Goal: Information Seeking & Learning: Understand process/instructions

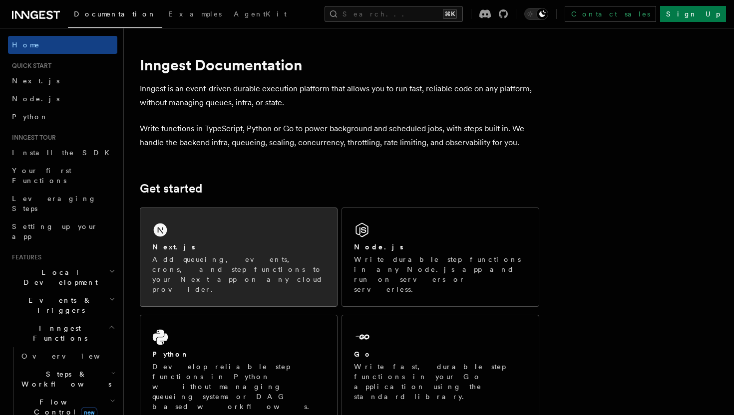
click at [212, 258] on p "Add queueing, events, crons, and step functions to your Next app on any cloud p…" at bounding box center [238, 275] width 173 height 40
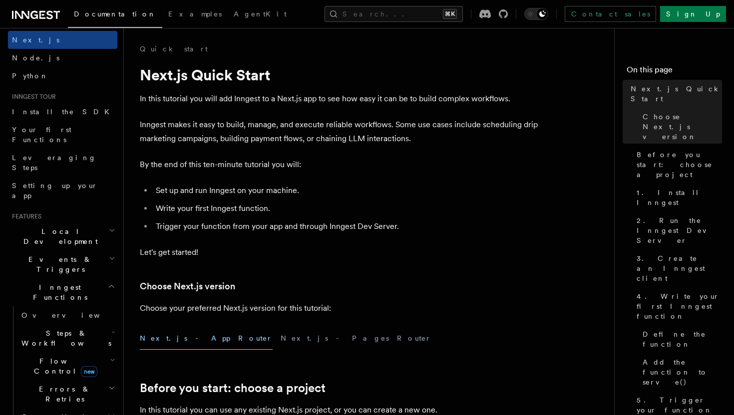
scroll to position [73, 0]
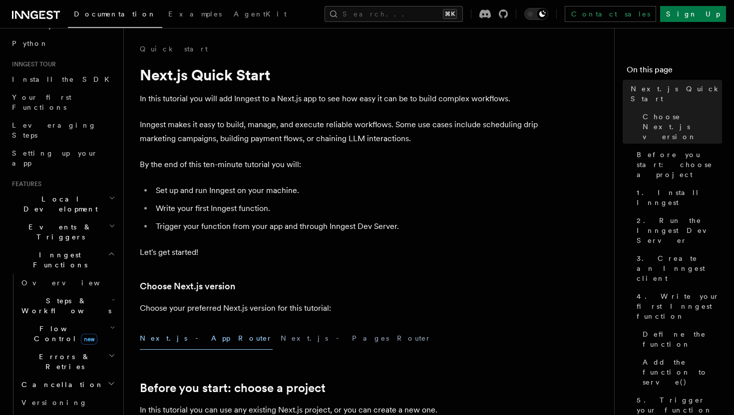
click at [111, 296] on icon "button" at bounding box center [113, 300] width 4 height 8
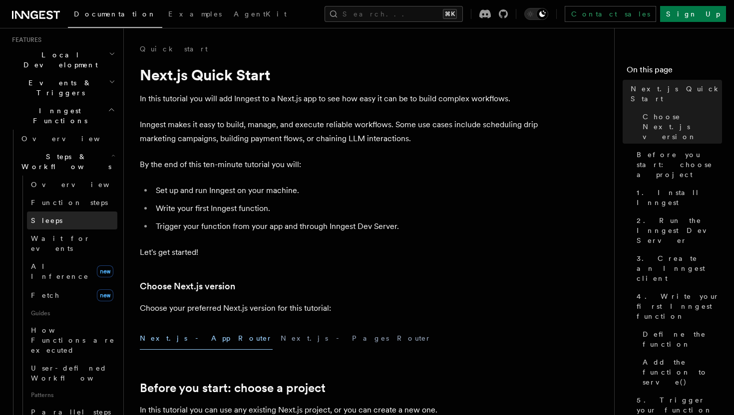
scroll to position [216, 0]
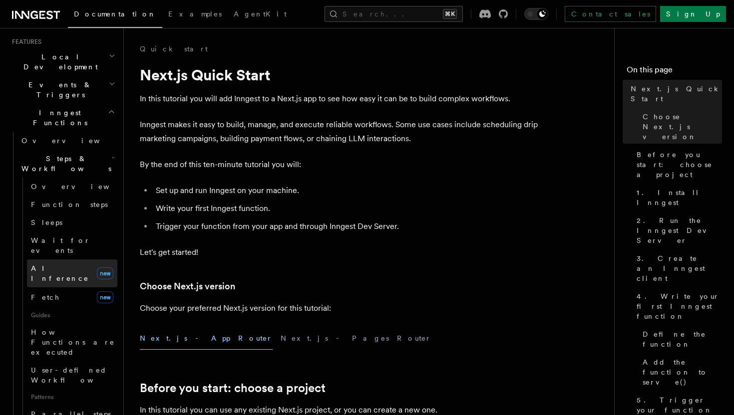
click at [70, 260] on link "AI Inference new" at bounding box center [72, 274] width 90 height 28
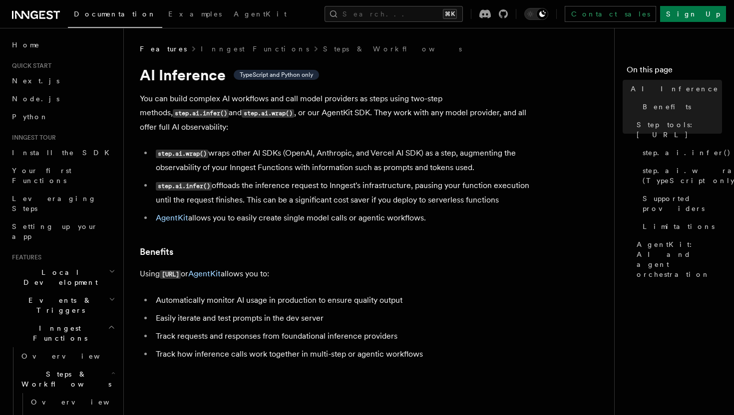
click at [60, 292] on h2 "Events & Triggers" at bounding box center [62, 306] width 109 height 28
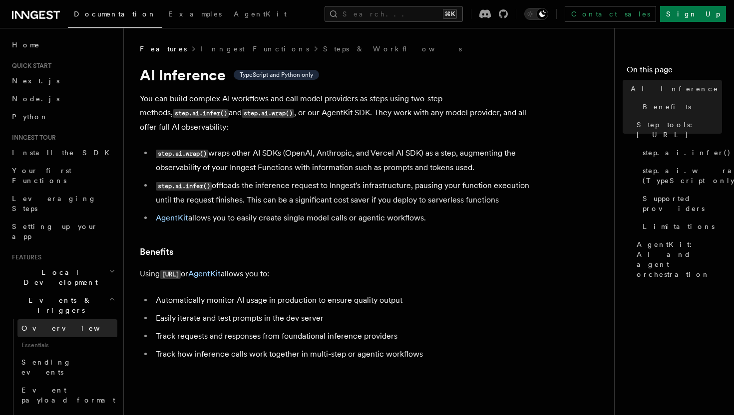
click at [43, 324] on span "Overview" at bounding box center [72, 328] width 103 height 8
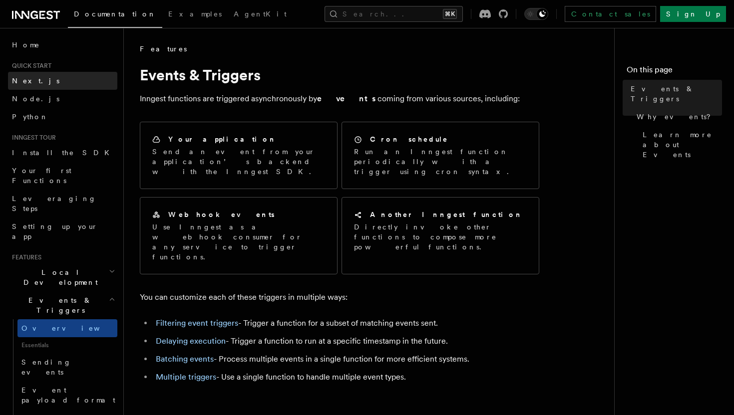
click at [58, 78] on link "Next.js" at bounding box center [62, 81] width 109 height 18
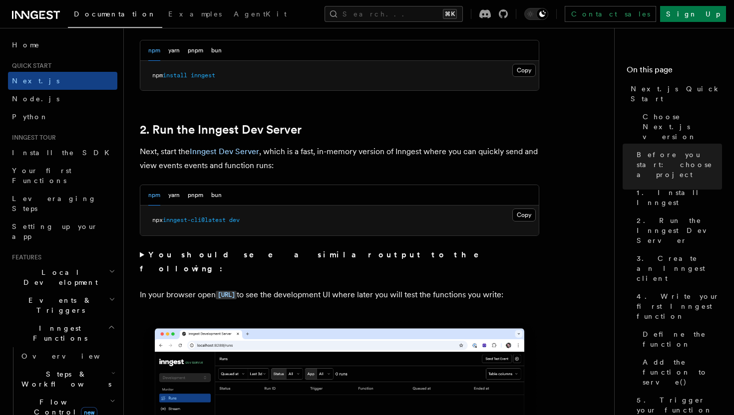
scroll to position [621, 0]
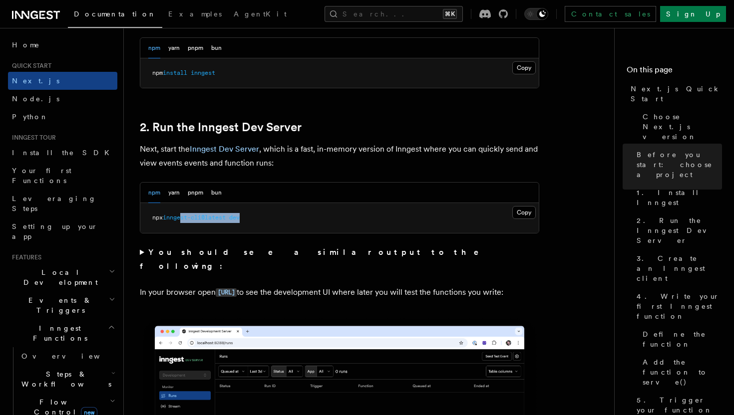
drag, startPoint x: 266, startPoint y: 219, endPoint x: 187, endPoint y: 219, distance: 78.4
click at [187, 219] on pre "npx inngest-cli@latest dev" at bounding box center [339, 218] width 398 height 30
click at [193, 195] on button "pnpm" at bounding box center [195, 193] width 15 height 20
click at [524, 212] on button "Copy Copied" at bounding box center [523, 212] width 23 height 13
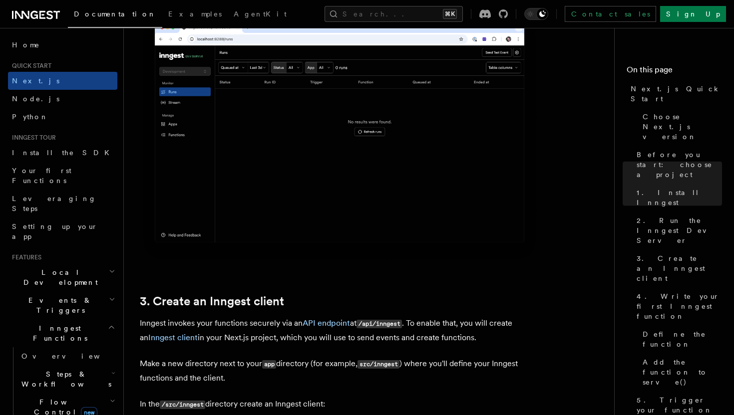
scroll to position [931, 0]
